Goal: Information Seeking & Learning: Learn about a topic

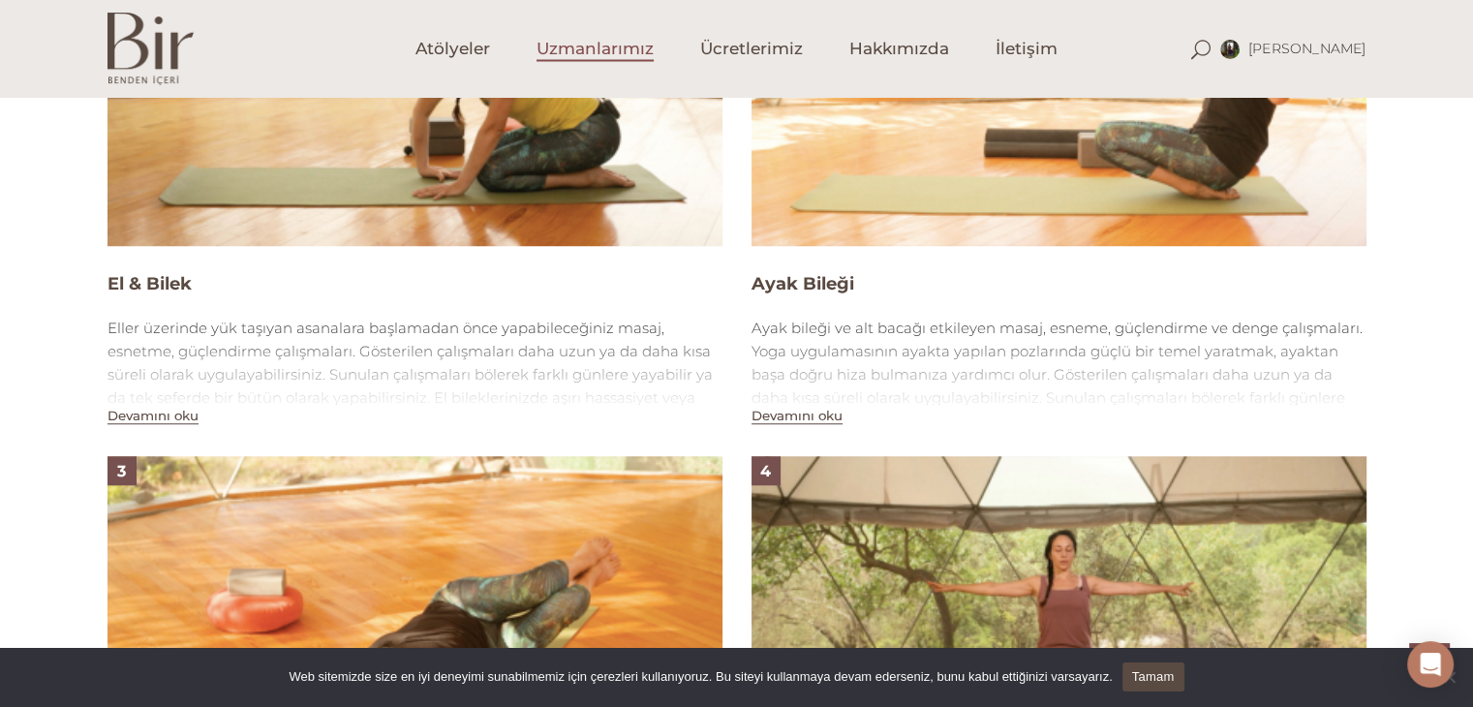
click at [635, 55] on span "Uzmanlarımız" at bounding box center [595, 49] width 117 height 22
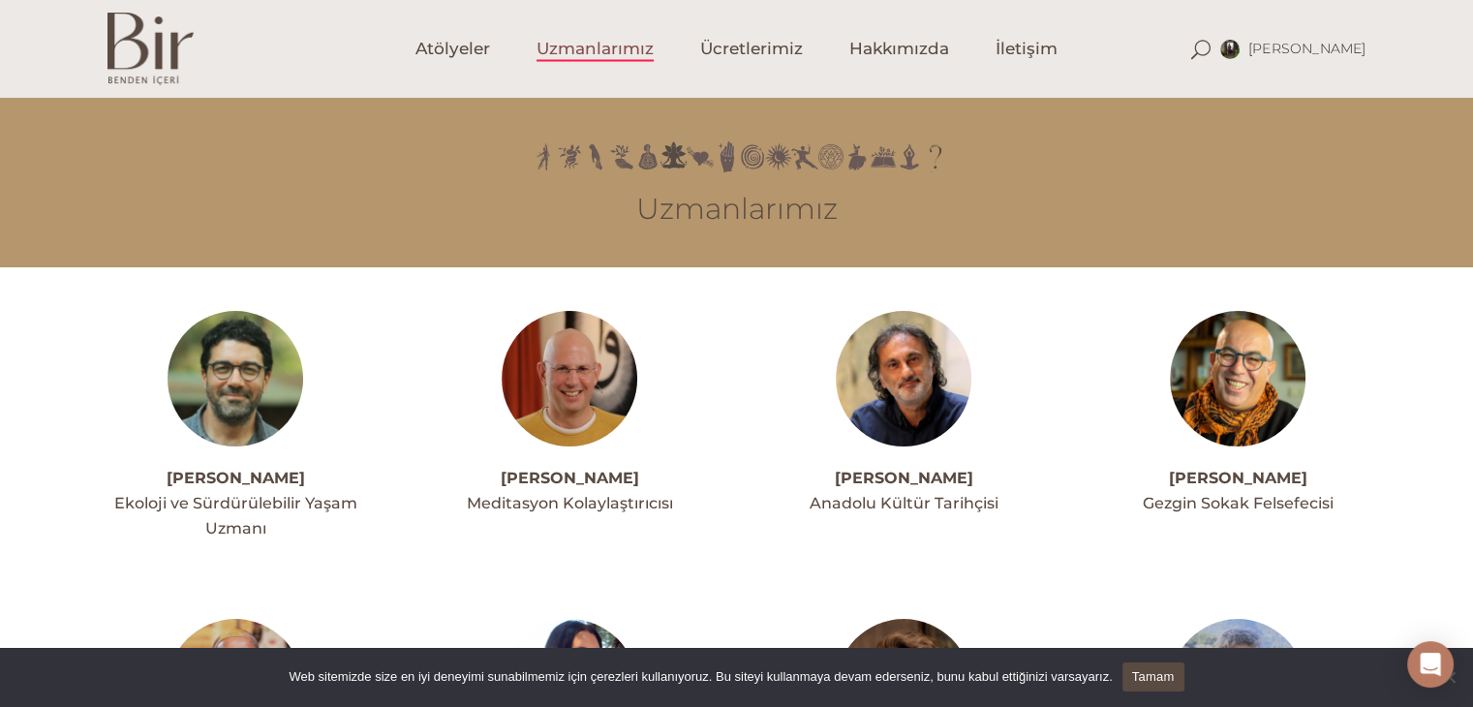
scroll to position [39, 0]
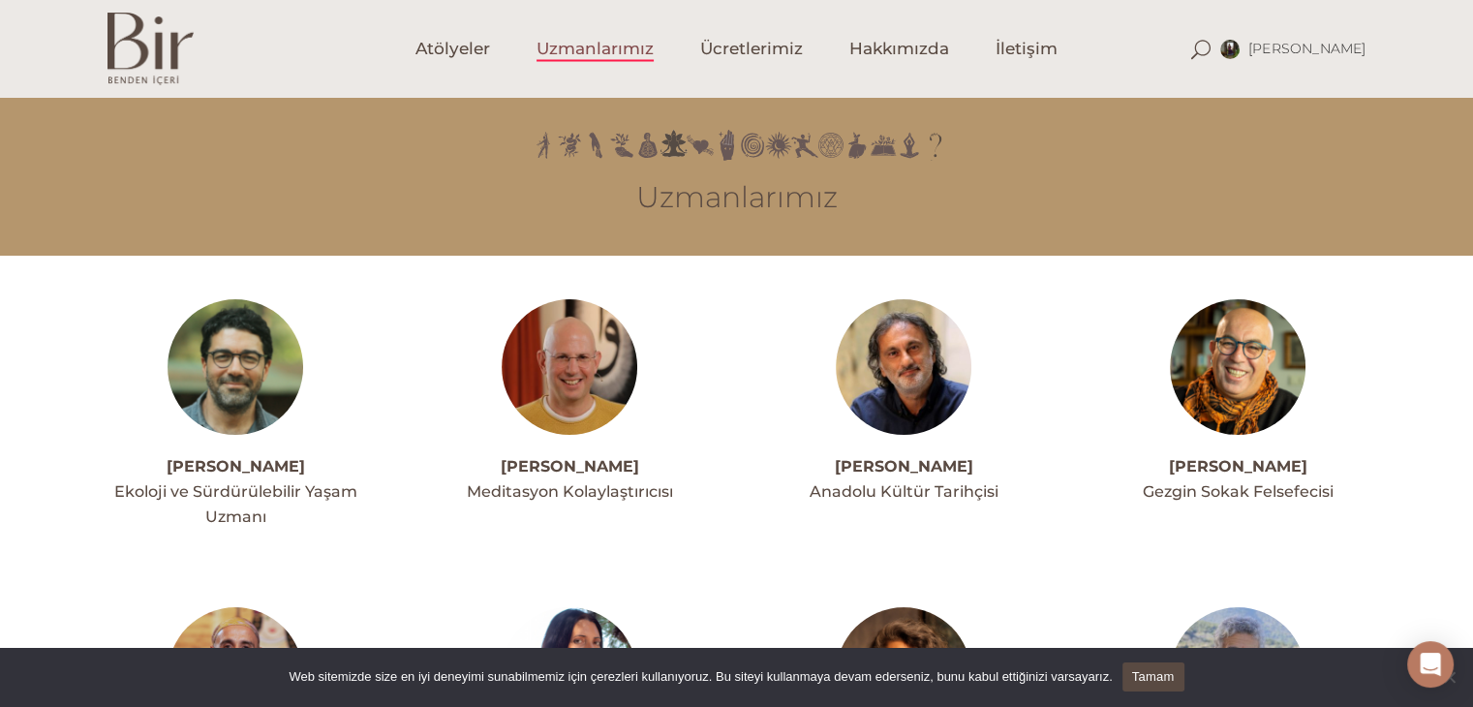
click at [1158, 674] on link "Tamam" at bounding box center [1154, 676] width 62 height 29
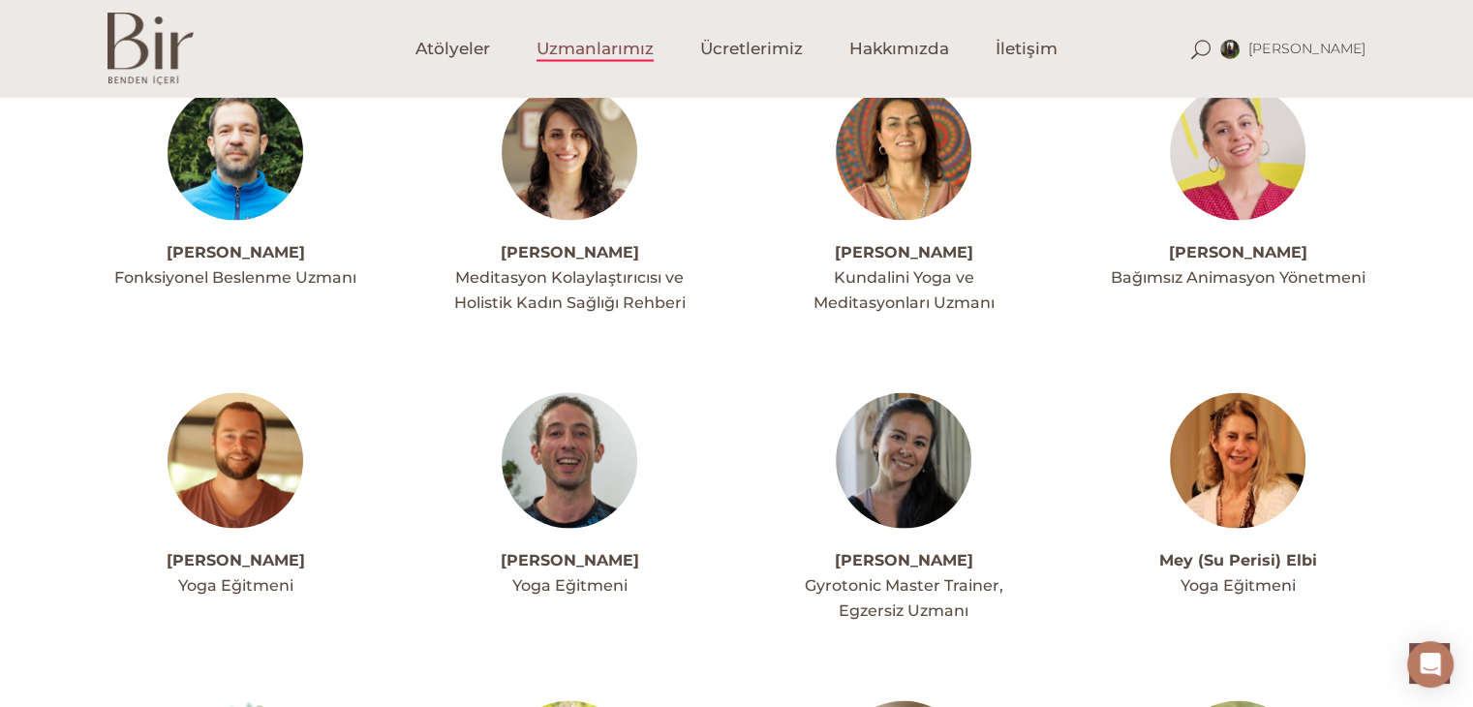
scroll to position [3603, 0]
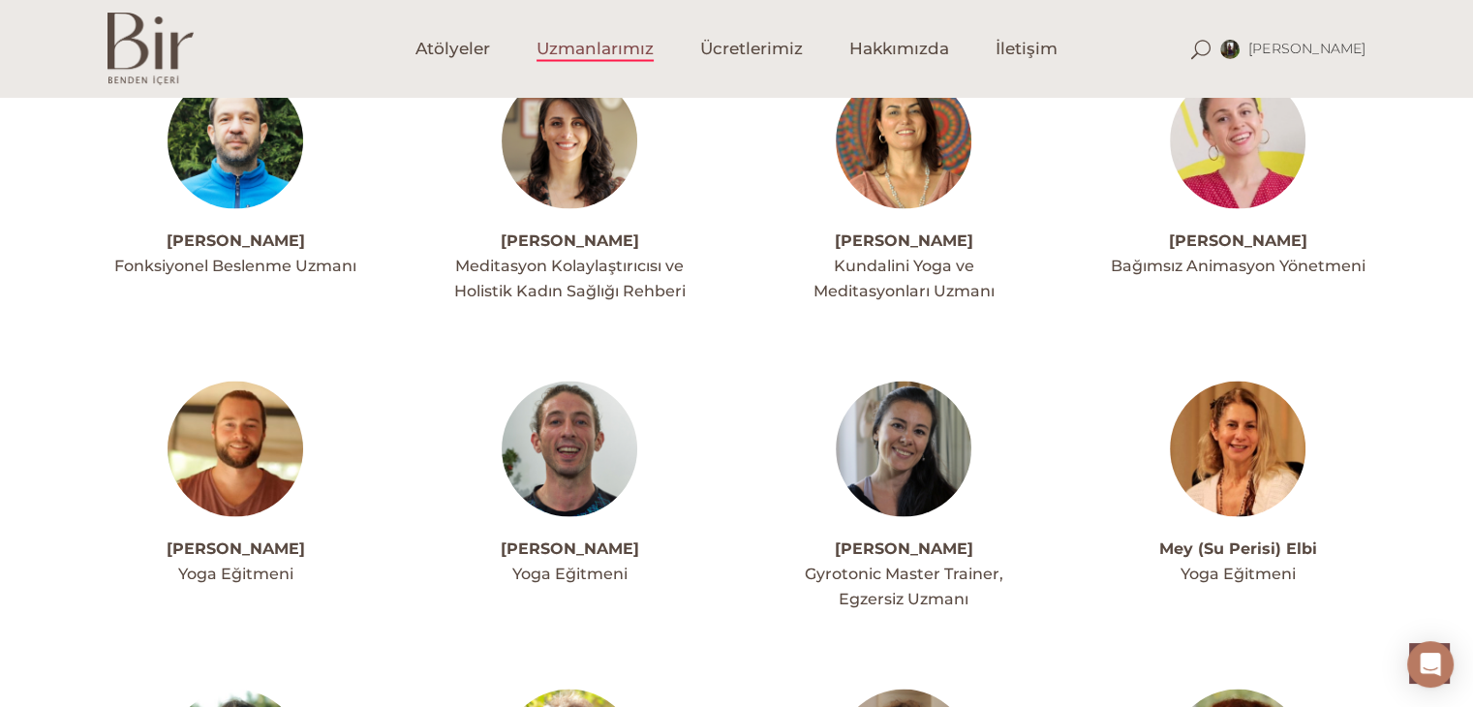
click at [1249, 381] on img at bounding box center [1238, 449] width 136 height 136
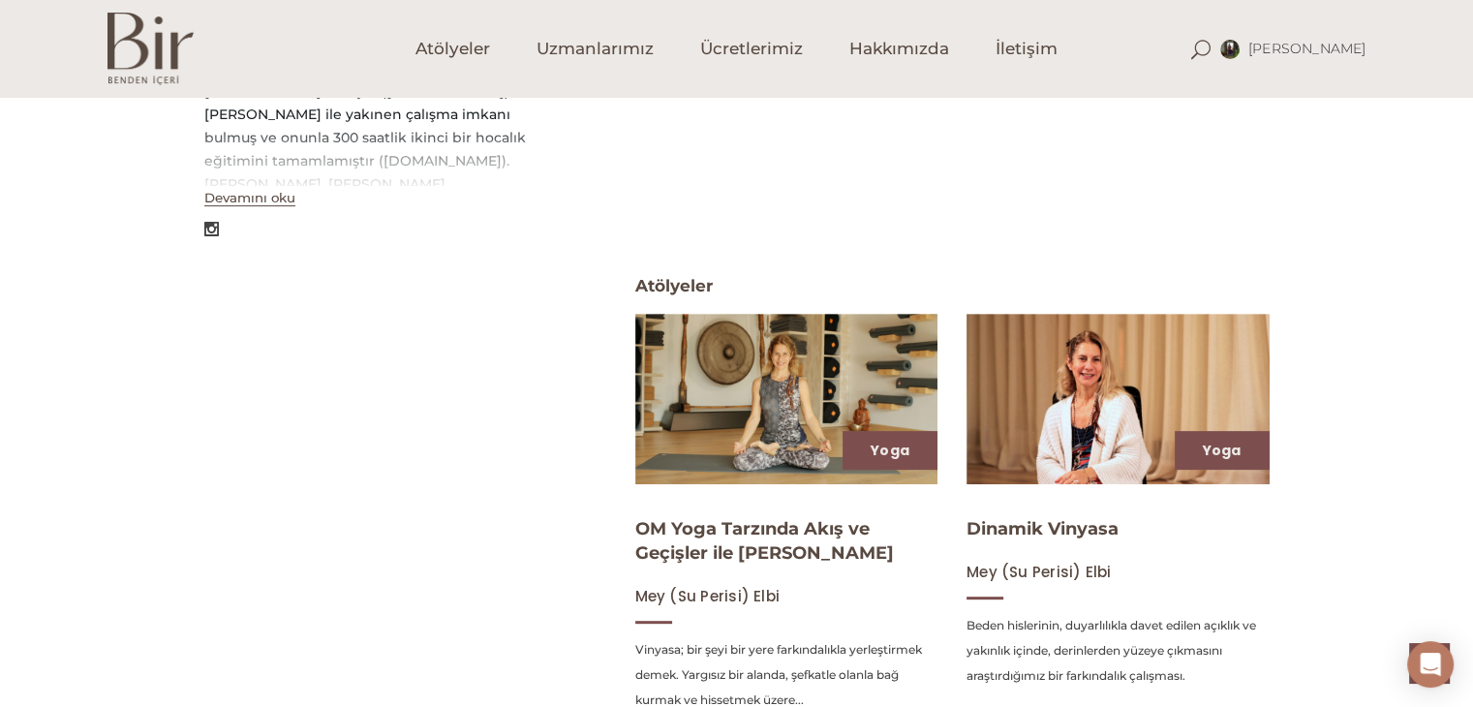
scroll to position [697, 0]
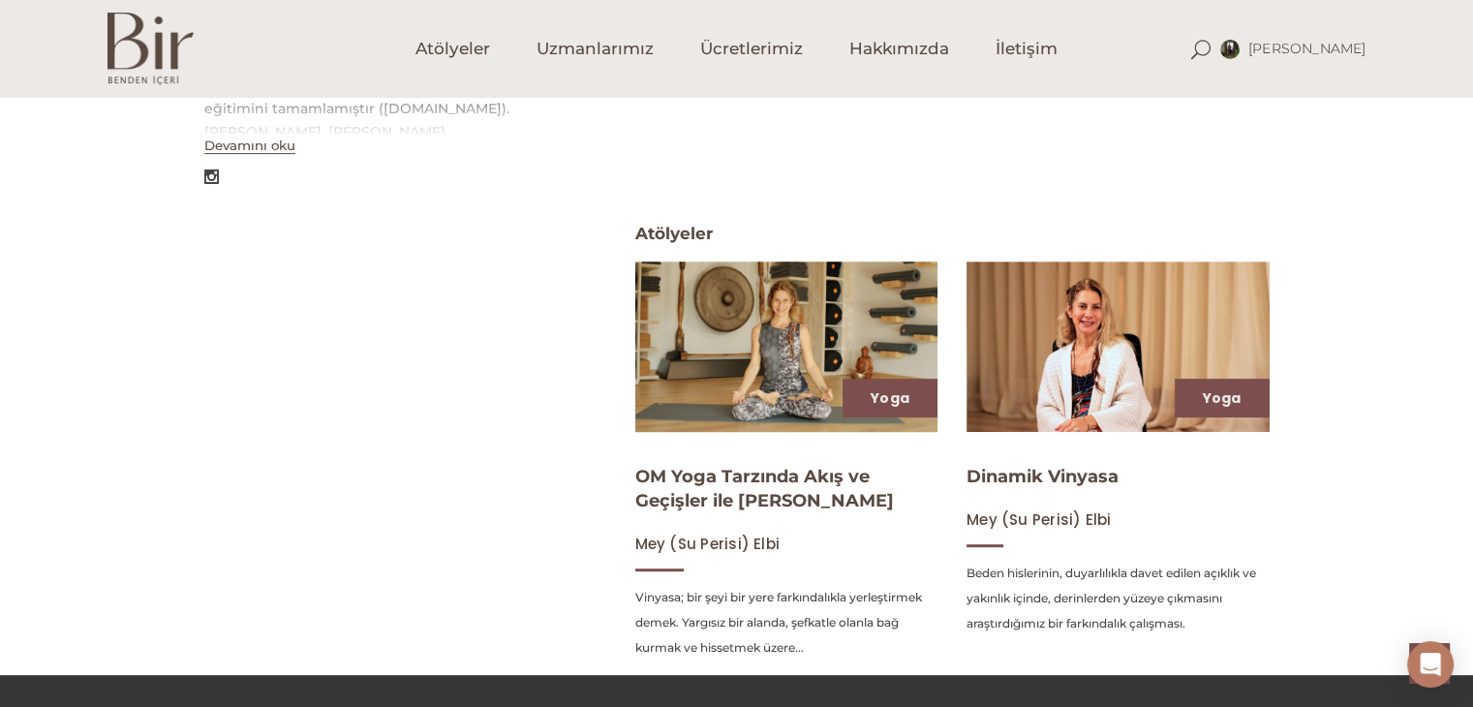
click at [827, 361] on img at bounding box center [787, 346] width 312 height 175
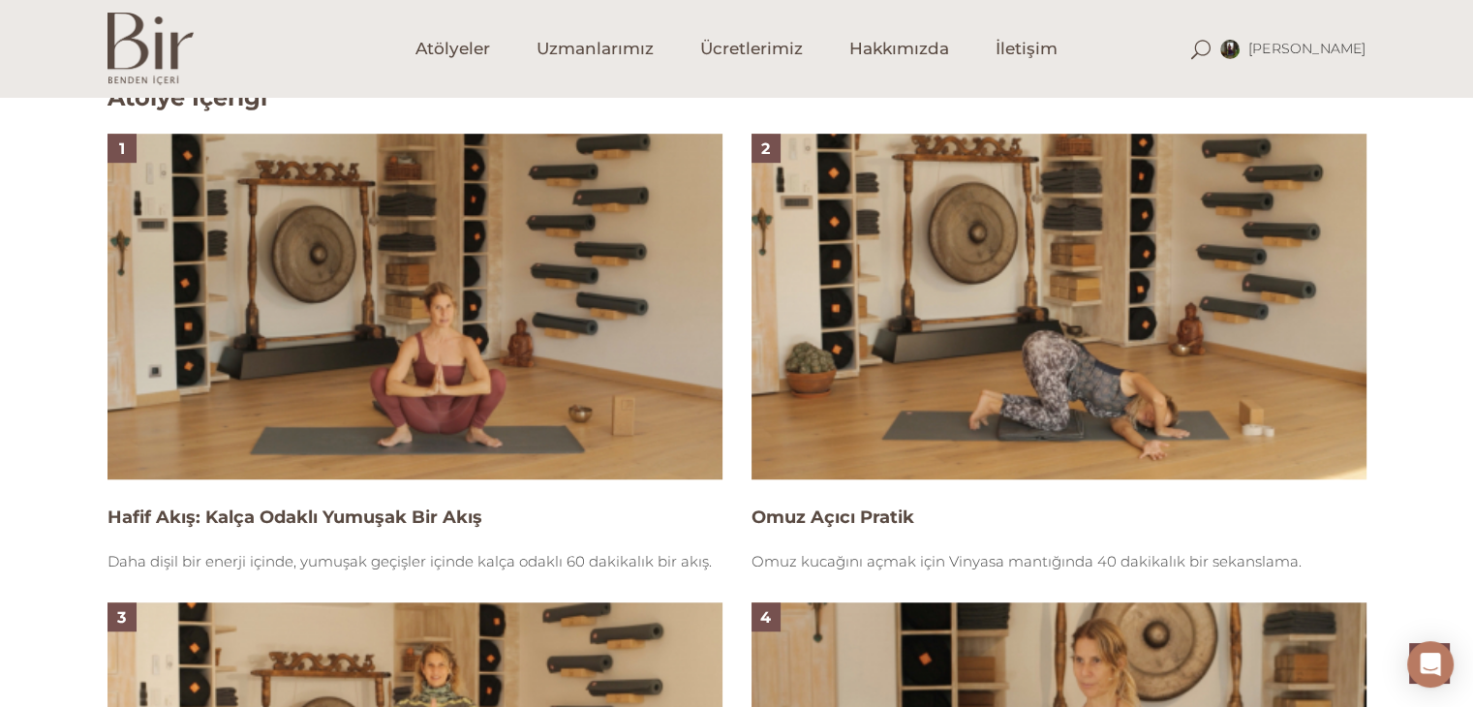
scroll to position [1290, 0]
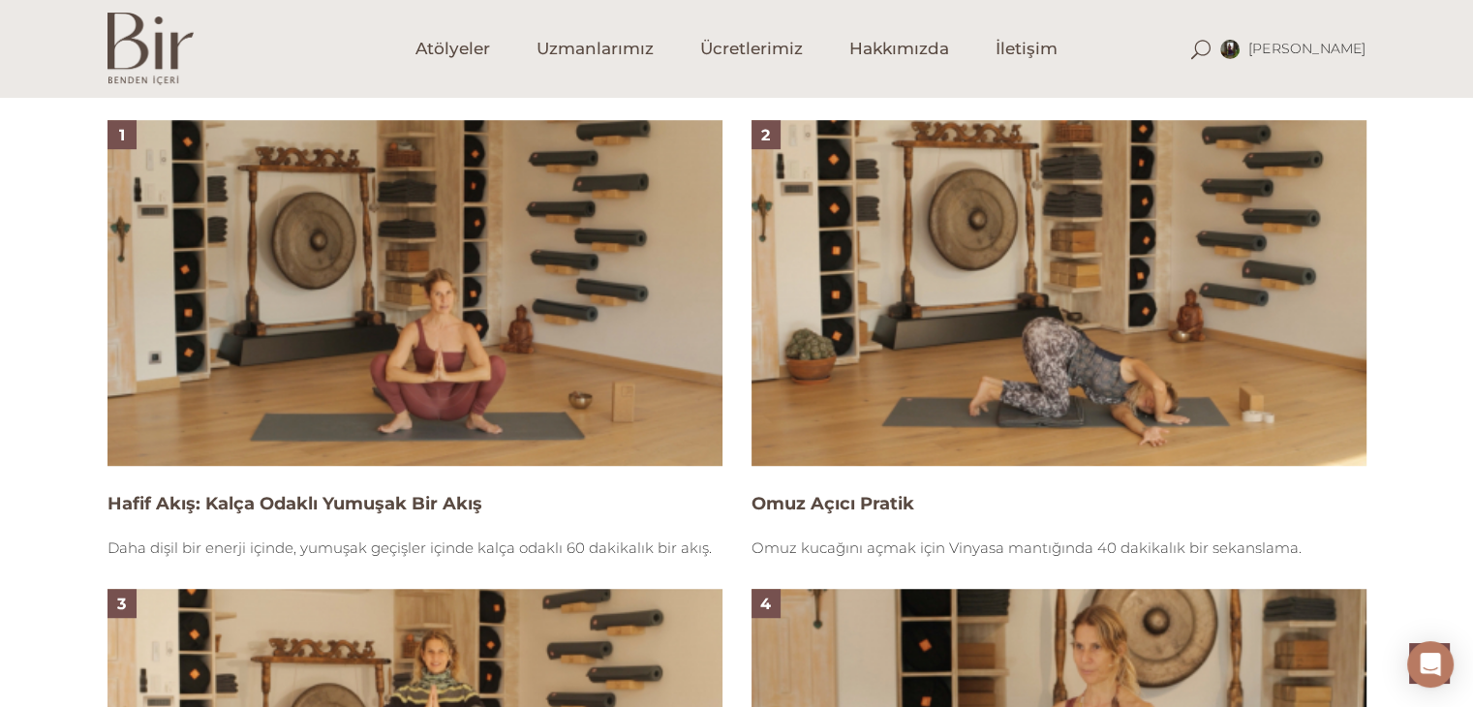
click at [963, 360] on img at bounding box center [1059, 293] width 615 height 346
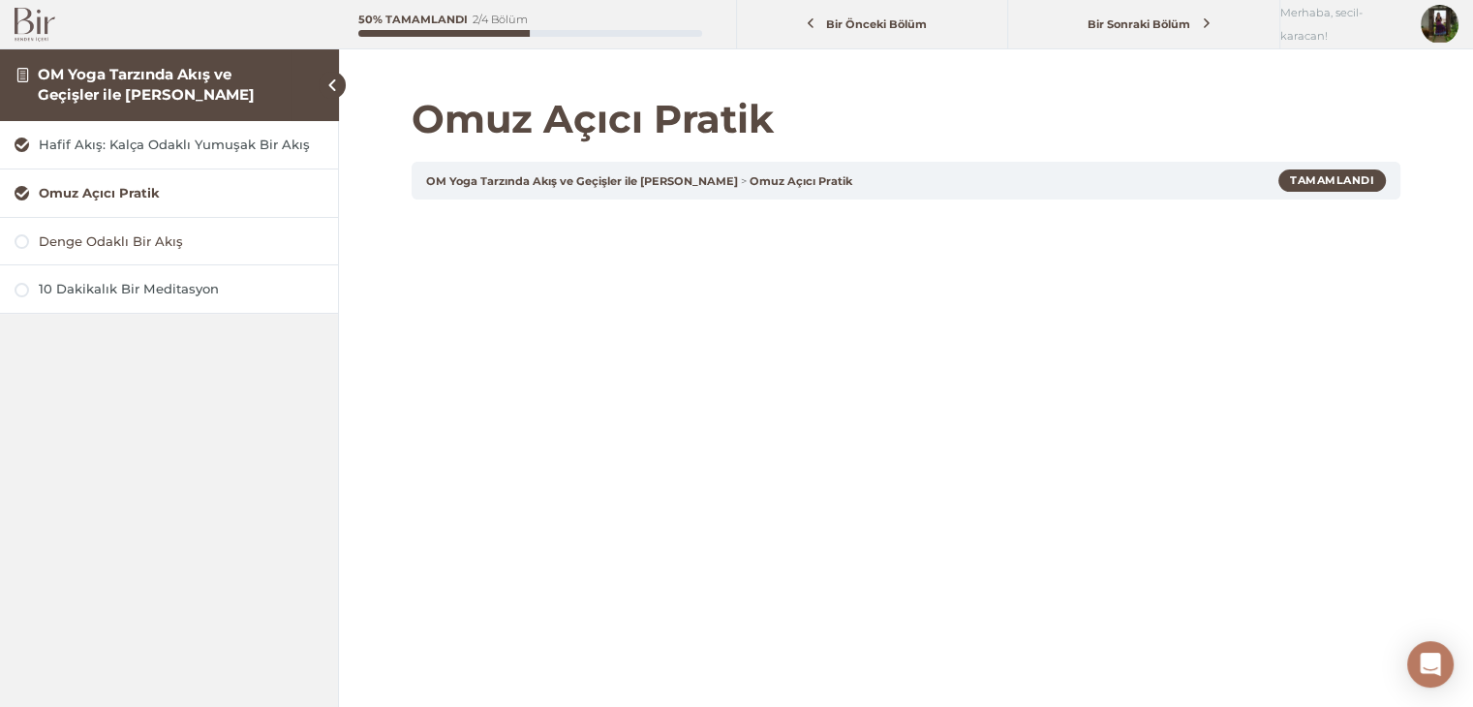
click at [23, 248] on link "Denge Odaklı Bir Akış" at bounding box center [169, 241] width 309 height 18
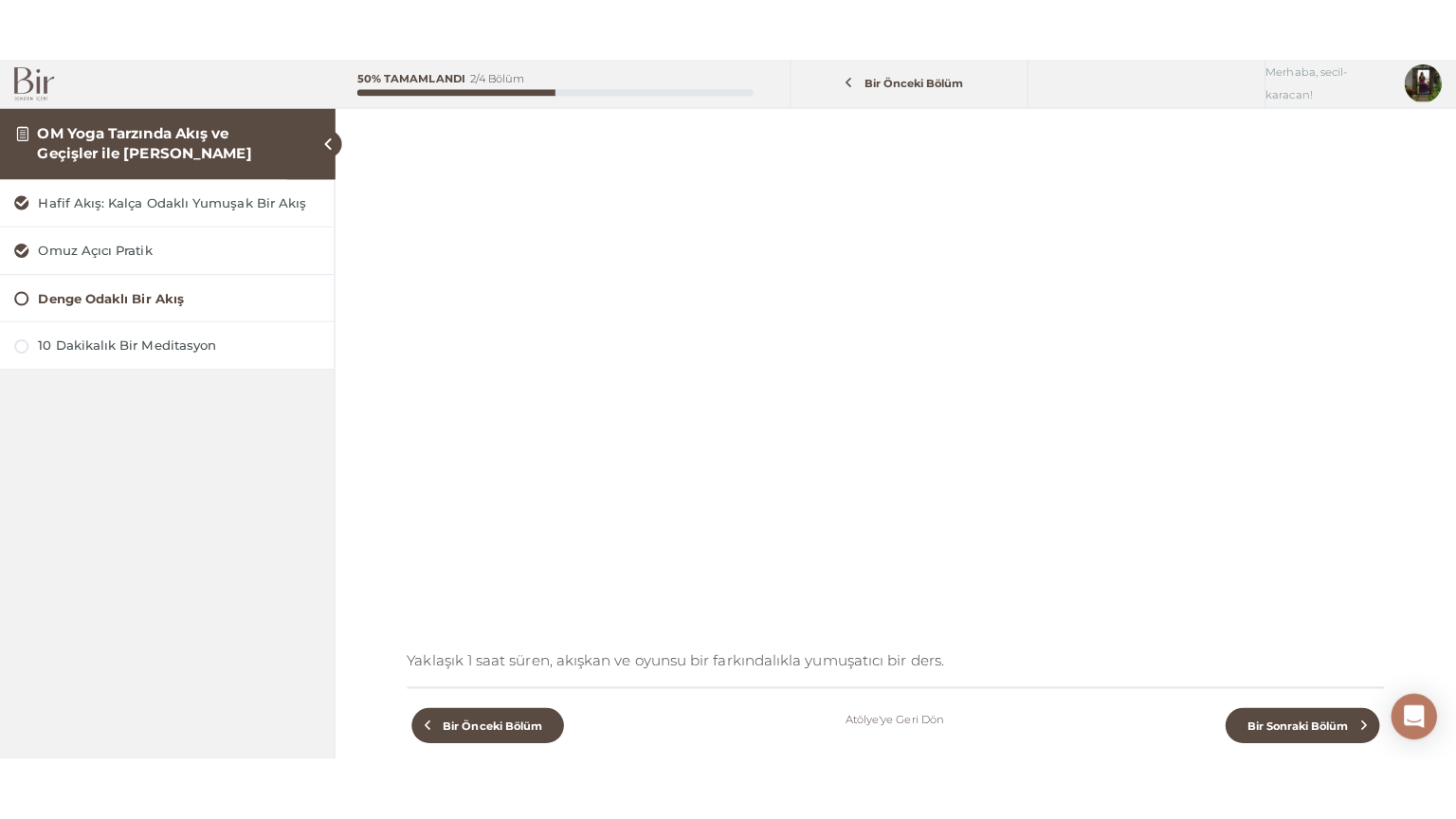
scroll to position [190, 0]
